Goal: Task Accomplishment & Management: Manage account settings

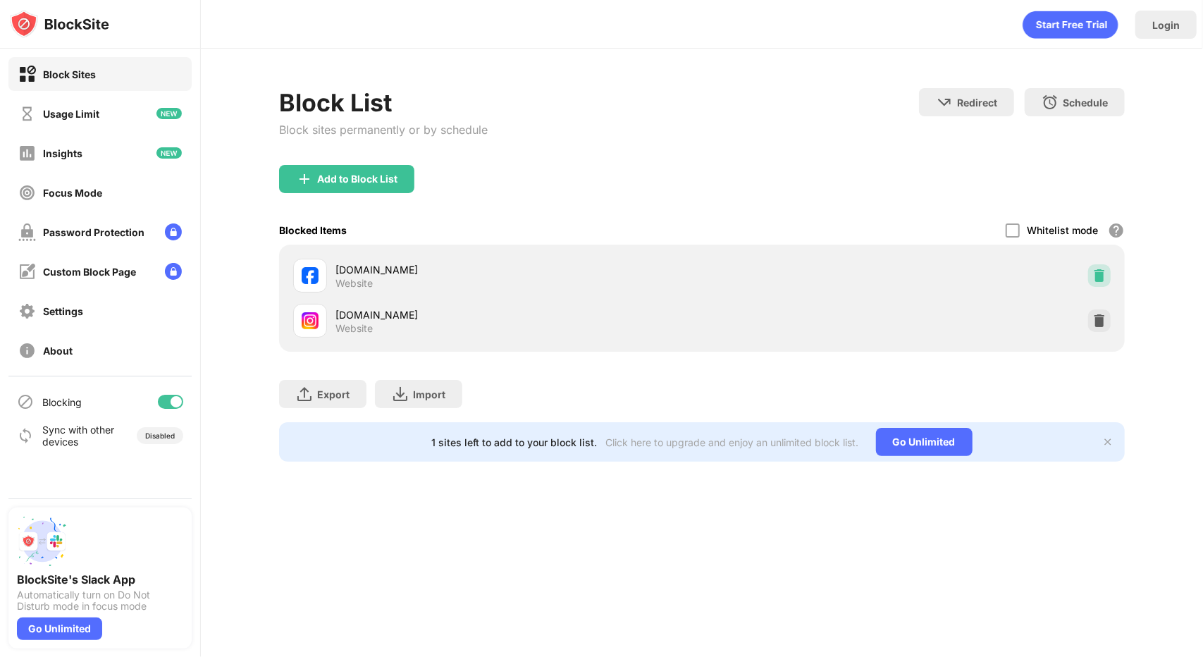
click at [1096, 273] on img at bounding box center [1100, 276] width 14 height 14
